Goal: Task Accomplishment & Management: Manage account settings

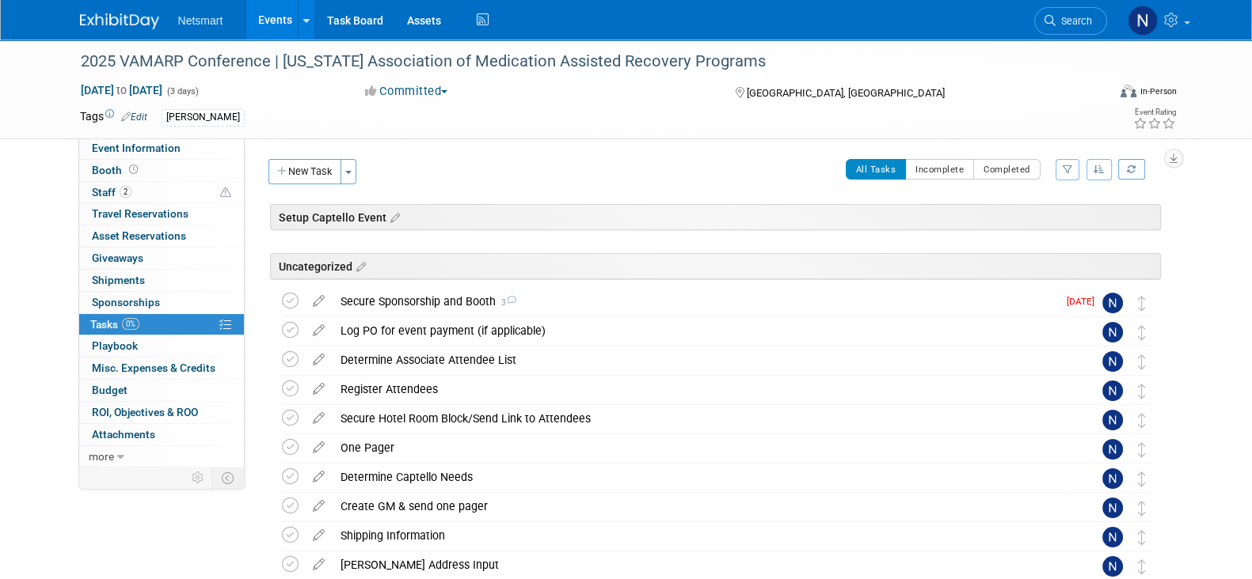
click at [416, 92] on button "Committed" at bounding box center [406, 91] width 94 height 17
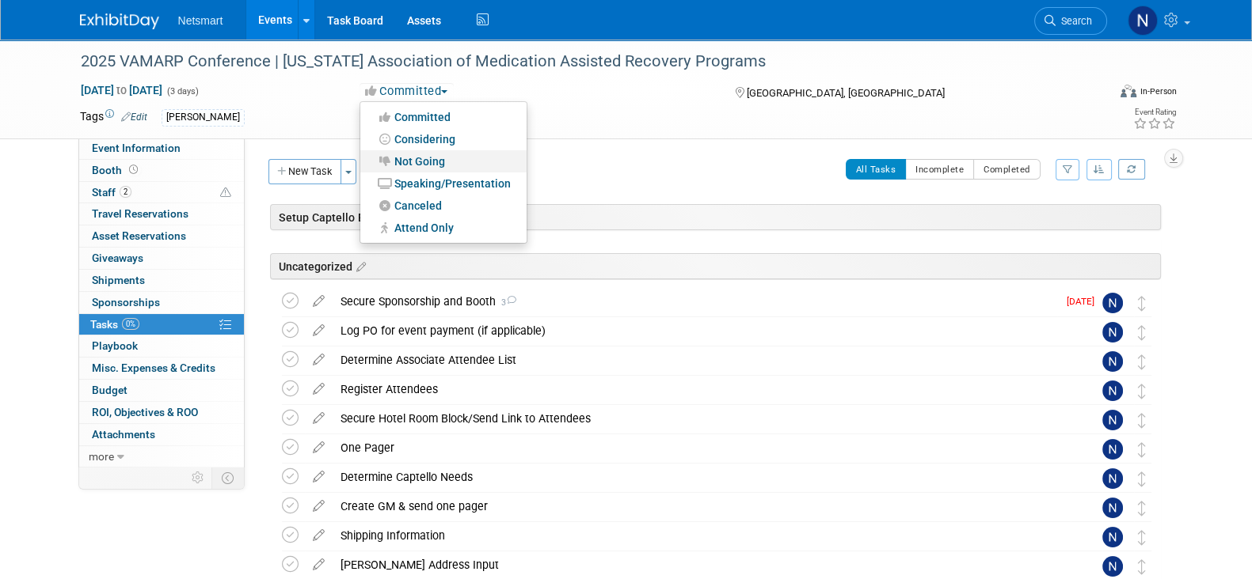
click at [424, 156] on link "Not Going" at bounding box center [443, 161] width 166 height 22
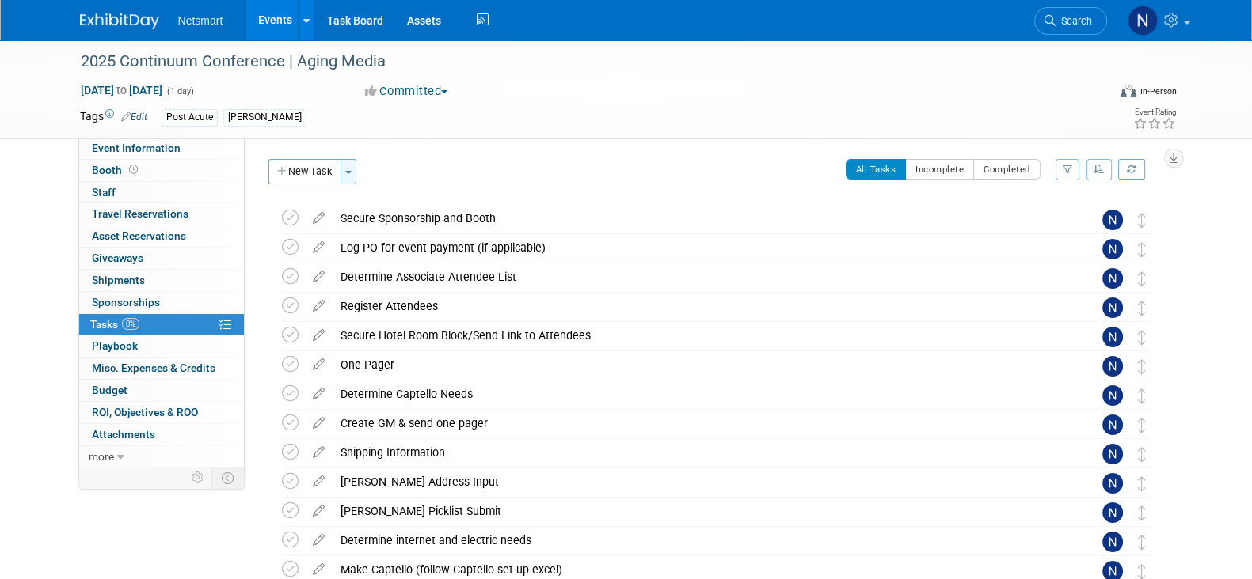
click at [351, 172] on span "button" at bounding box center [348, 172] width 6 height 3
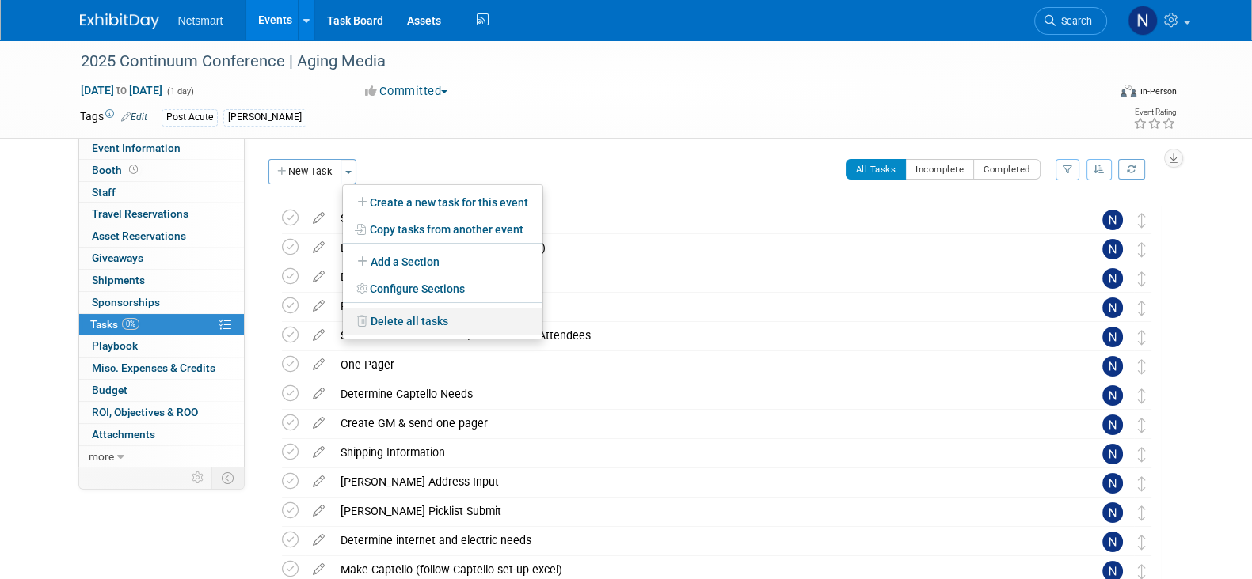
click at [408, 324] on link "Delete all tasks" at bounding box center [442, 321] width 199 height 27
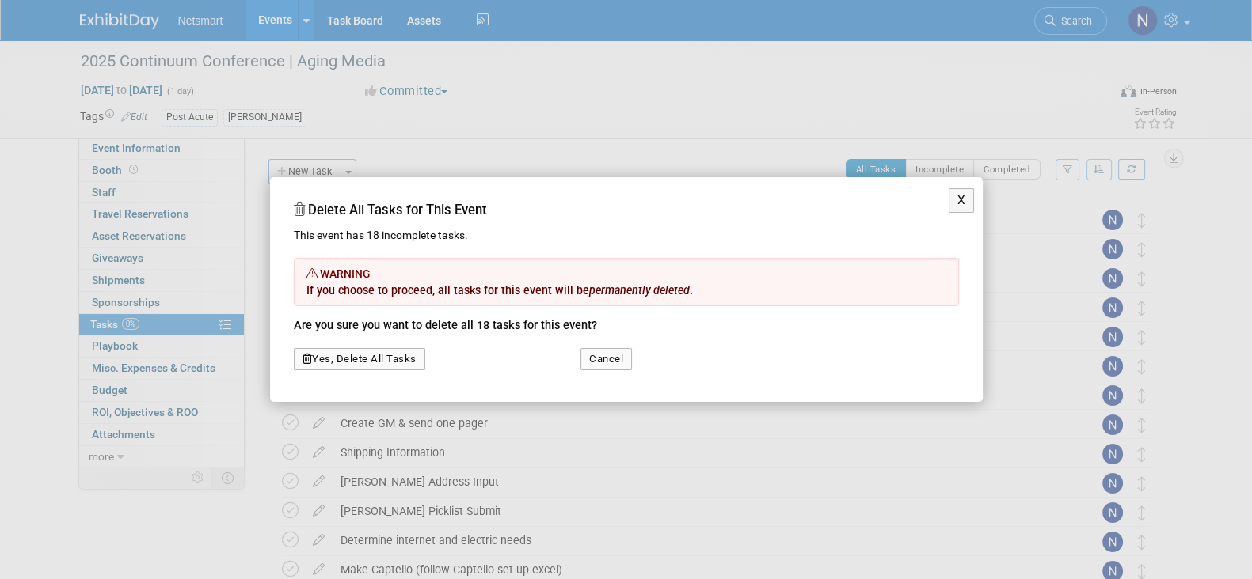
click at [381, 359] on button "Yes, Delete All Tasks" at bounding box center [359, 359] width 131 height 22
click at [344, 318] on link "Yes" at bounding box center [342, 319] width 46 height 25
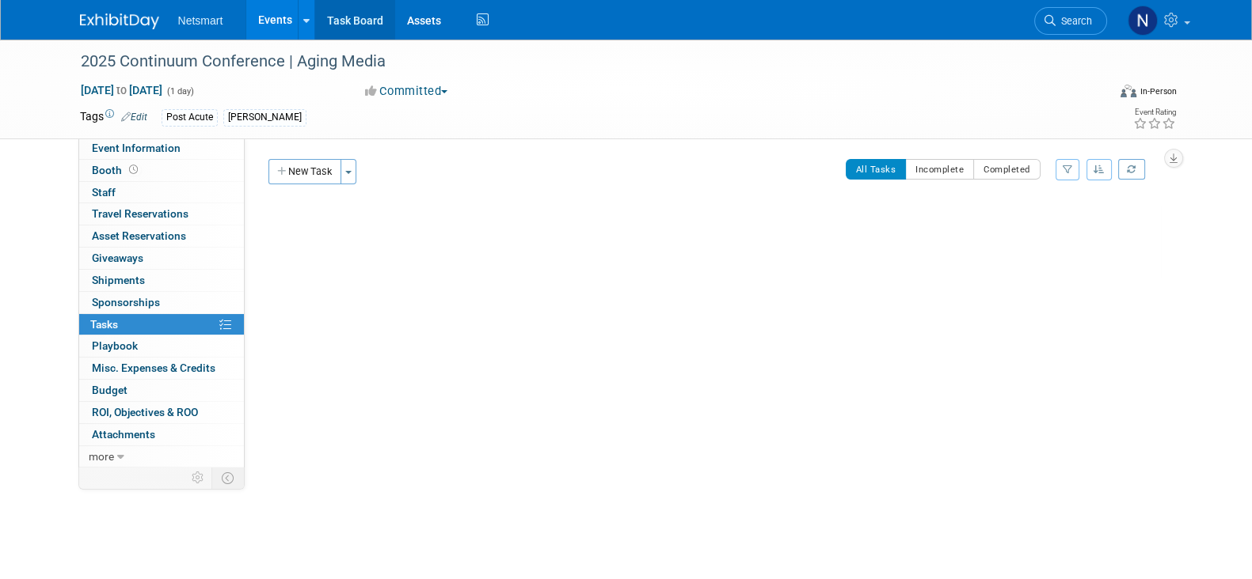
click at [352, 23] on link "Task Board" at bounding box center [355, 20] width 80 height 40
